Goal: Task Accomplishment & Management: Manage account settings

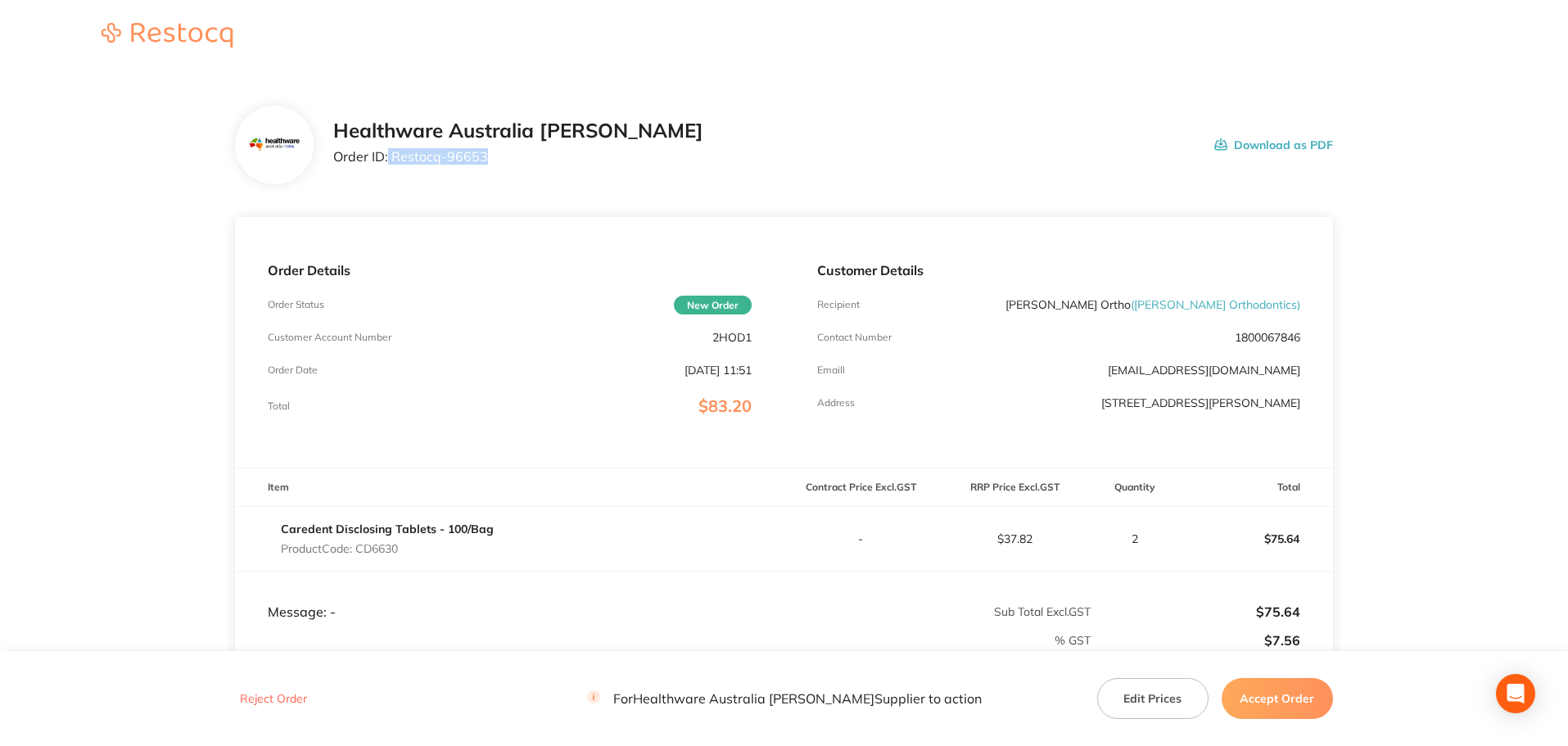
drag, startPoint x: 507, startPoint y: 155, endPoint x: 388, endPoint y: 157, distance: 119.0
click at [388, 157] on p "Order ID: Restocq- 96653" at bounding box center [518, 157] width 370 height 15
click at [547, 151] on p "Order ID: Restocq- 96653" at bounding box center [518, 157] width 370 height 15
drag, startPoint x: 488, startPoint y: 158, endPoint x: 393, endPoint y: 160, distance: 95.0
click at [393, 160] on p "Order ID: Restocq- 96653" at bounding box center [518, 157] width 370 height 15
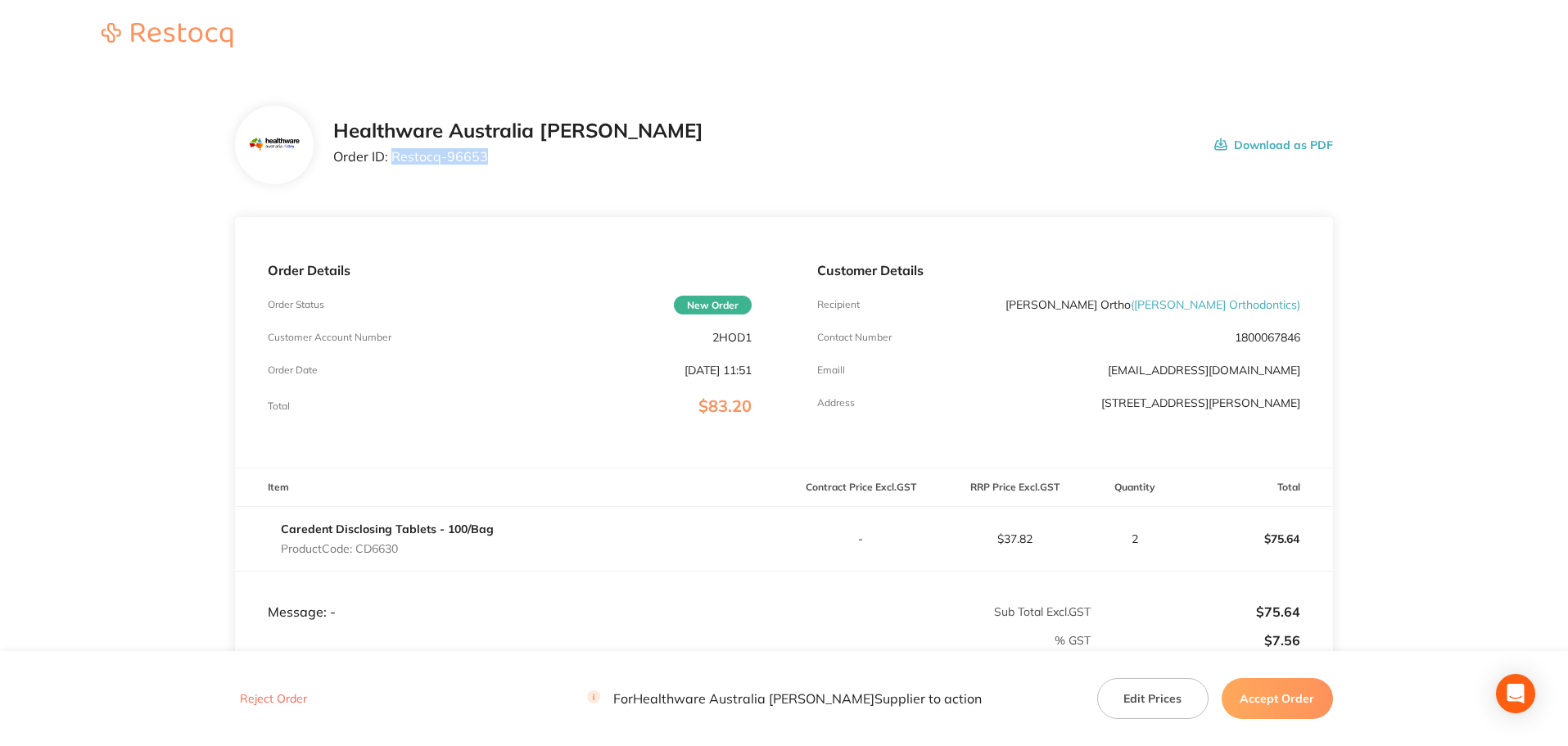
copy p "Restocq- 96653"
drag, startPoint x: 410, startPoint y: 555, endPoint x: 358, endPoint y: 553, distance: 52.0
click at [358, 553] on p "Product Code: CD6630" at bounding box center [387, 549] width 213 height 13
copy p "CD6630"
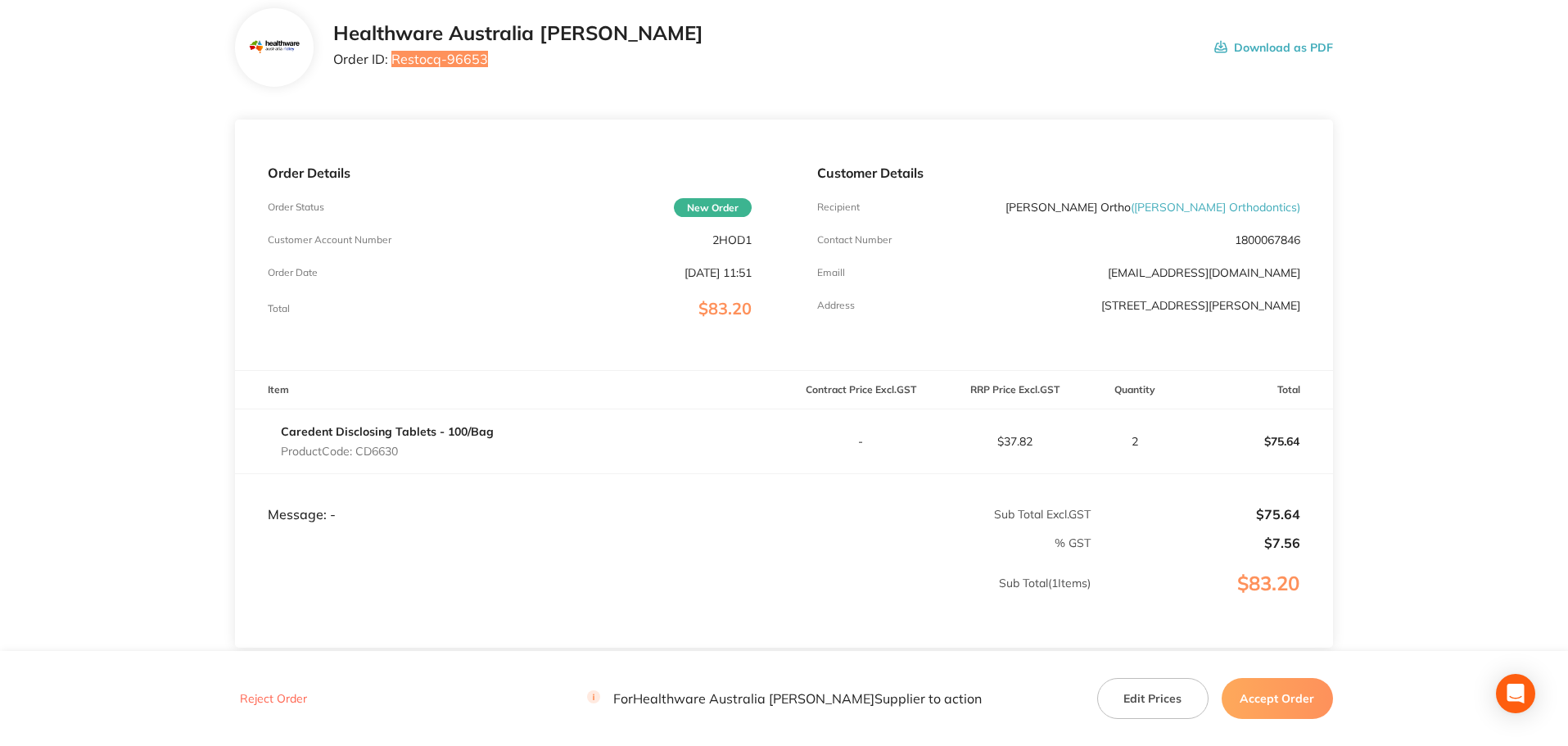
scroll to position [137, 0]
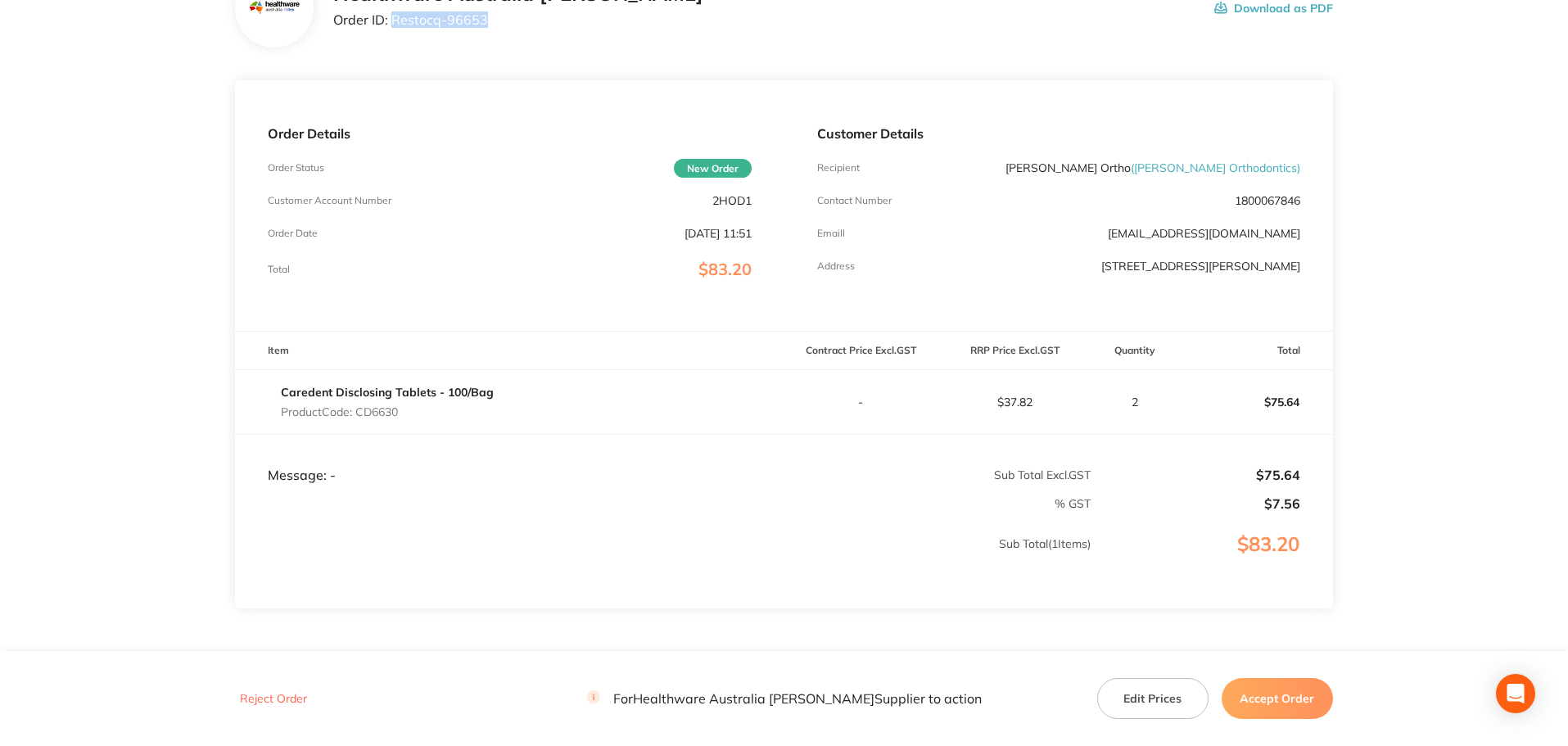
drag, startPoint x: 1294, startPoint y: 703, endPoint x: 1226, endPoint y: 571, distance: 148.5
click at [1294, 703] on button "Accept Order" at bounding box center [1277, 698] width 111 height 41
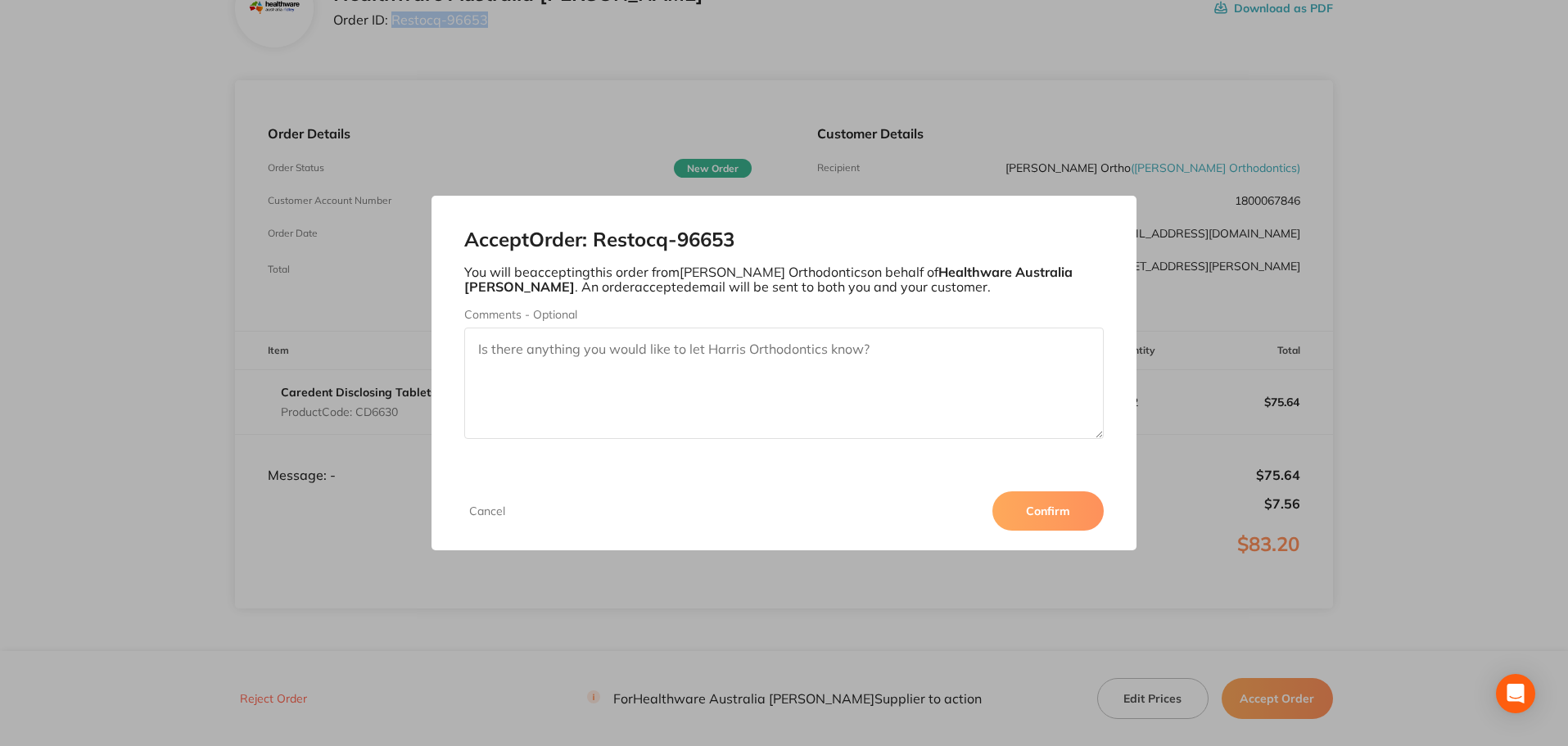
click at [1044, 510] on button "Confirm" at bounding box center [1048, 511] width 111 height 39
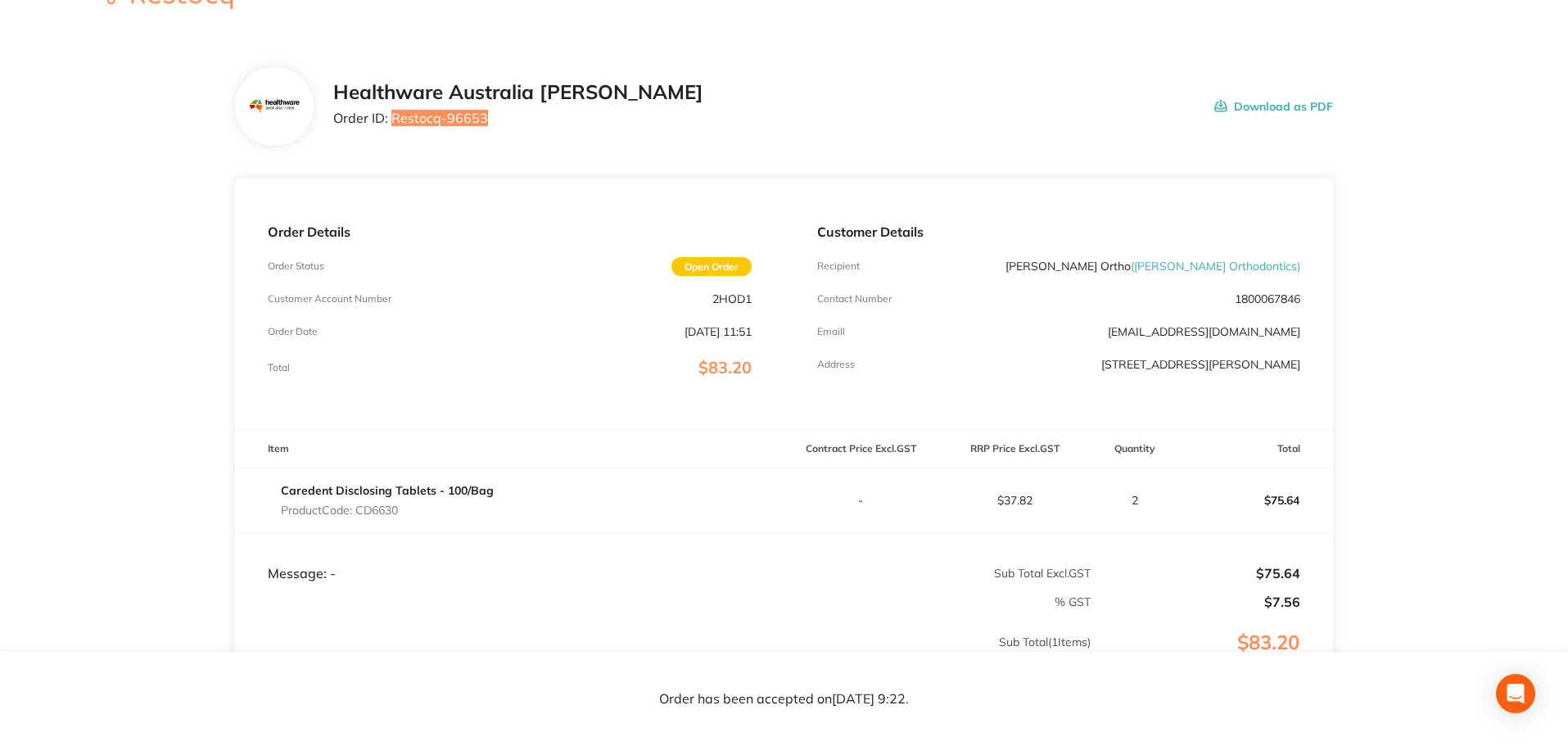
scroll to position [0, 0]
